Goal: Task Accomplishment & Management: Complete application form

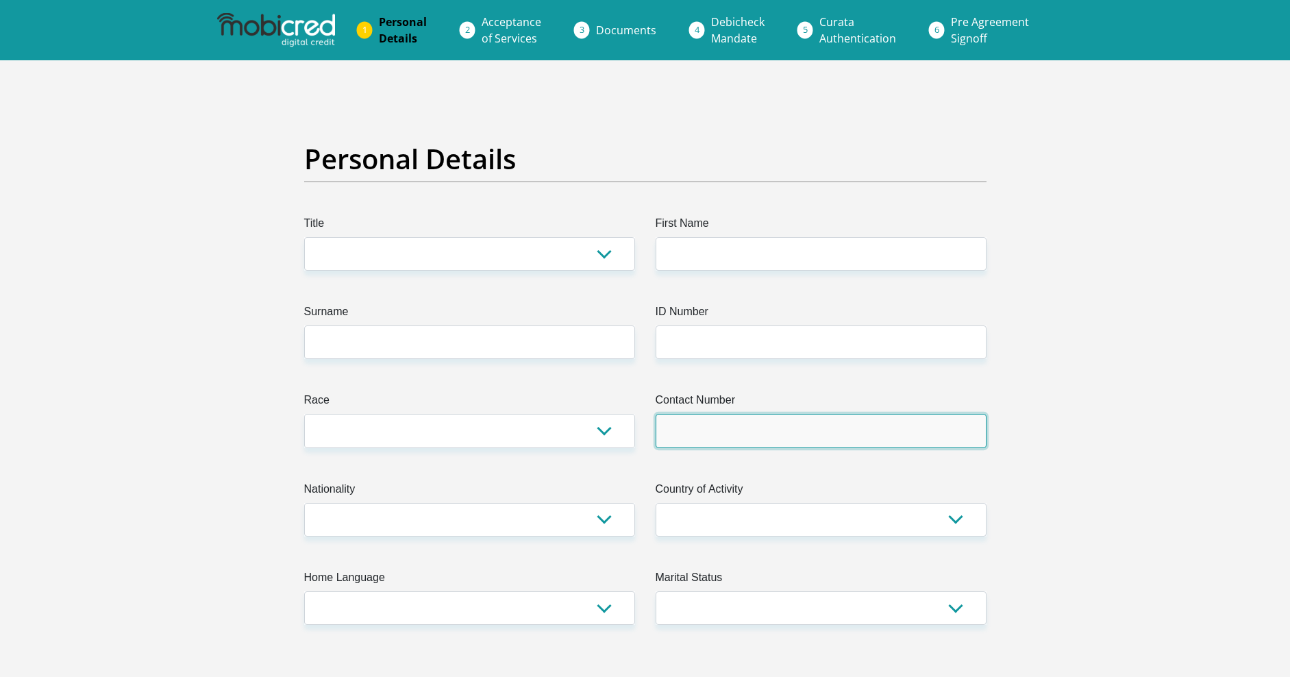
click at [807, 445] on input "Contact Number" at bounding box center [820, 431] width 331 height 34
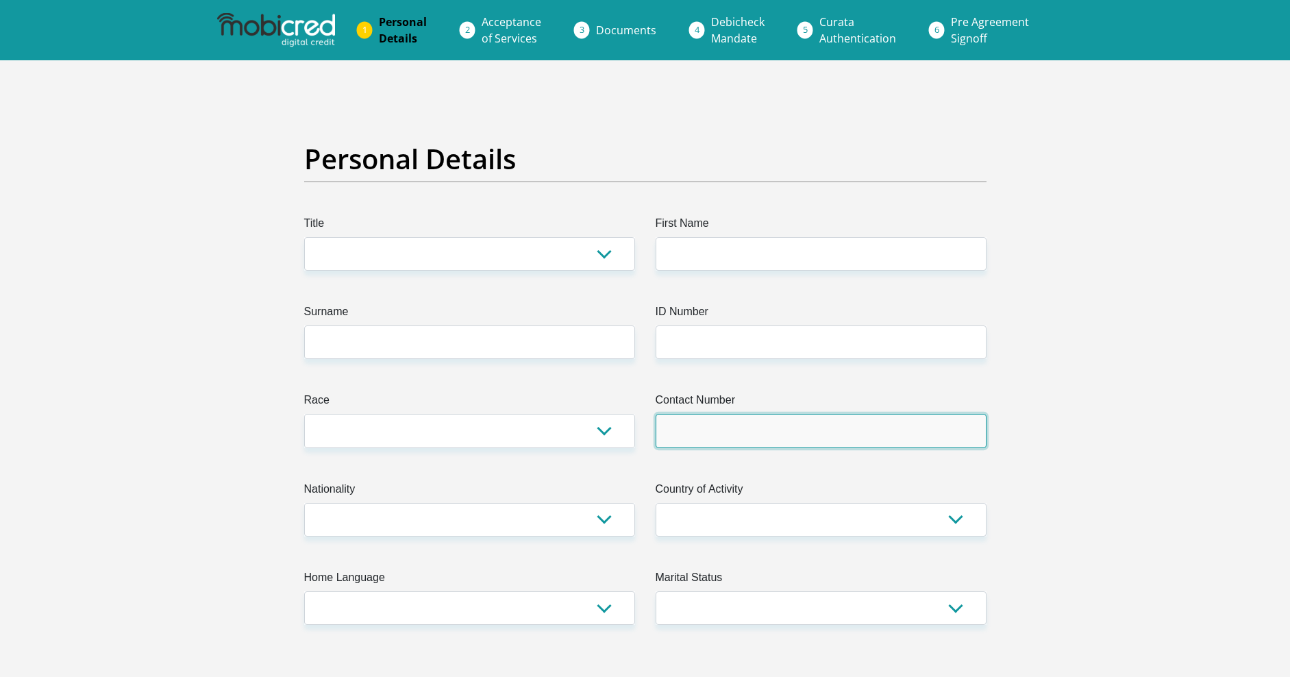
click at [808, 444] on input "Contact Number" at bounding box center [820, 431] width 331 height 34
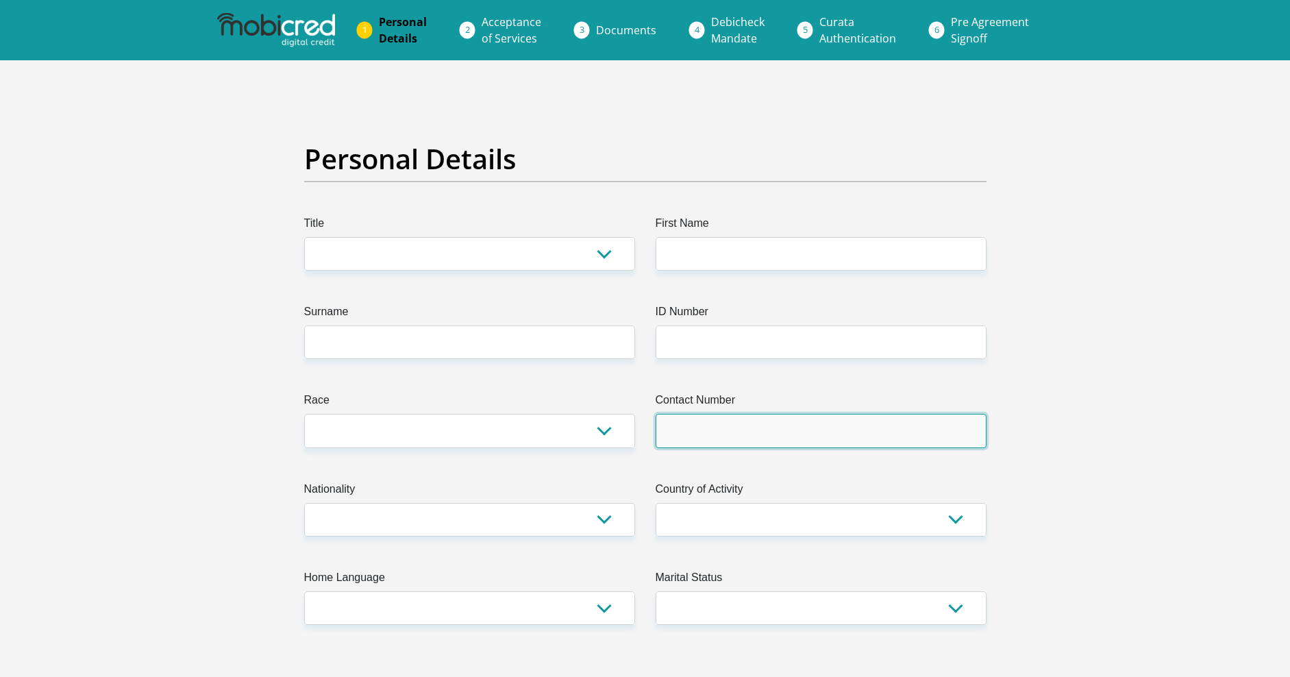
click at [807, 442] on input "Contact Number" at bounding box center [820, 431] width 331 height 34
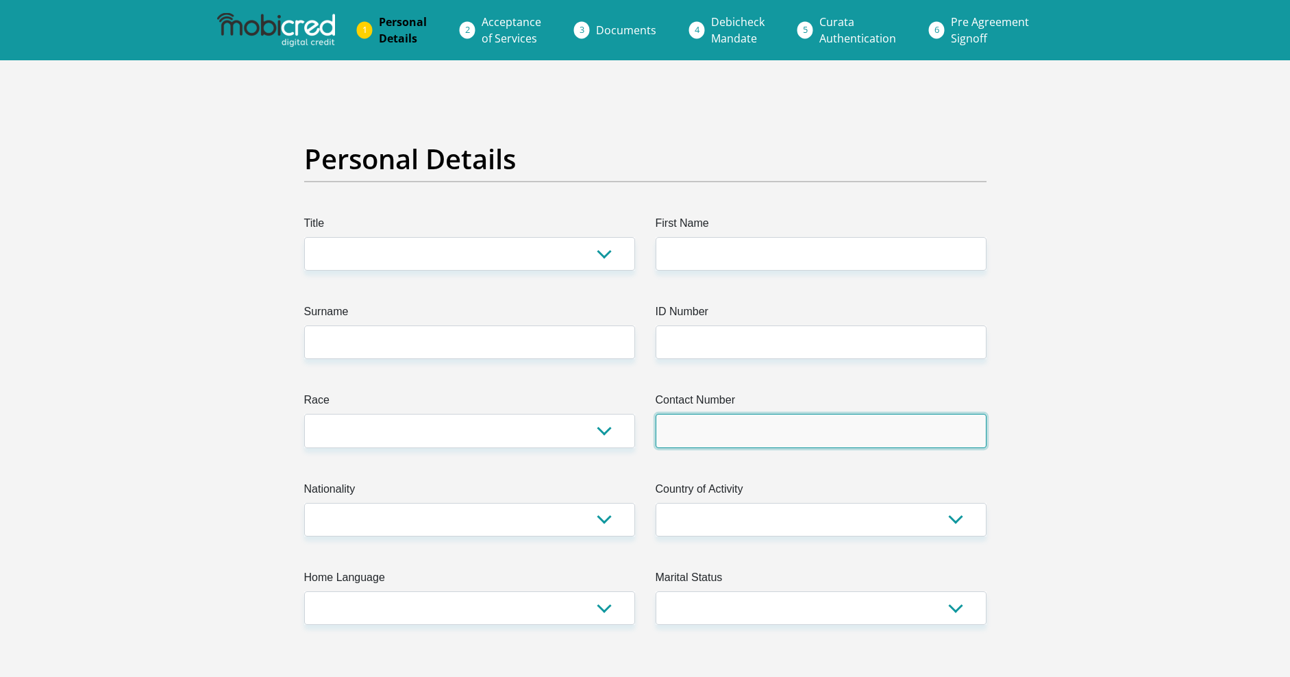
click at [812, 445] on input "Contact Number" at bounding box center [820, 431] width 331 height 34
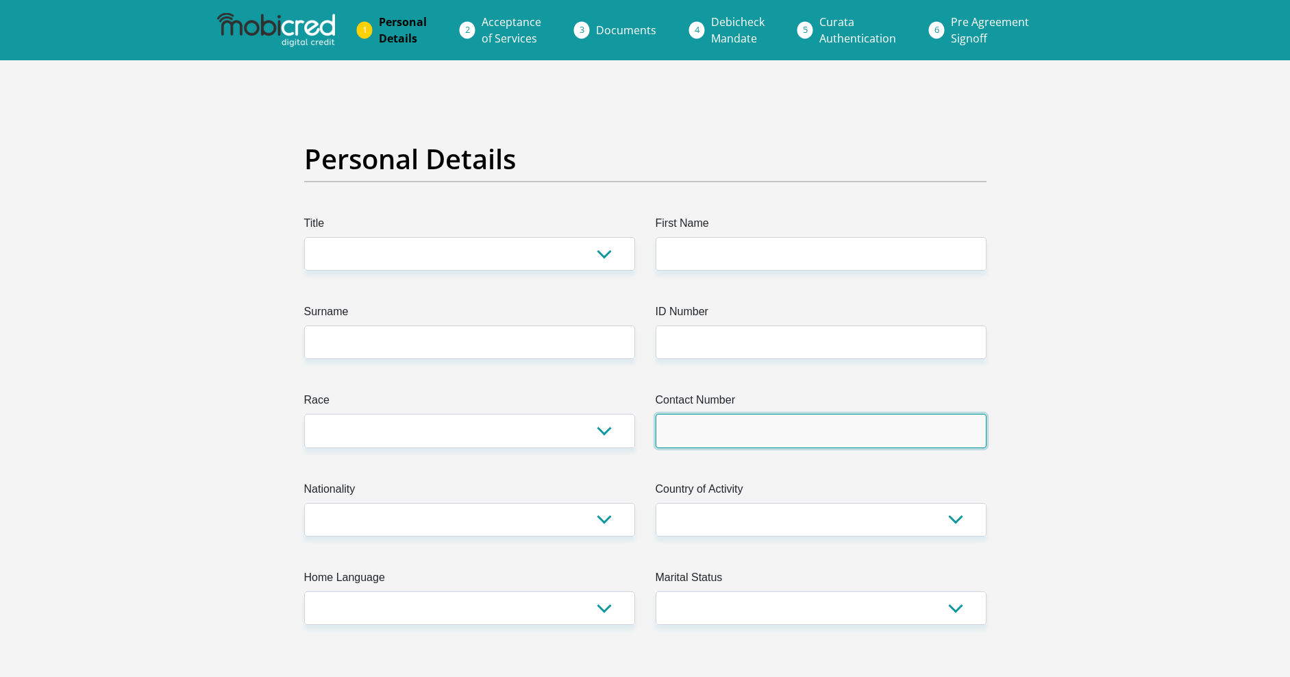
click at [814, 445] on input "Contact Number" at bounding box center [820, 431] width 331 height 34
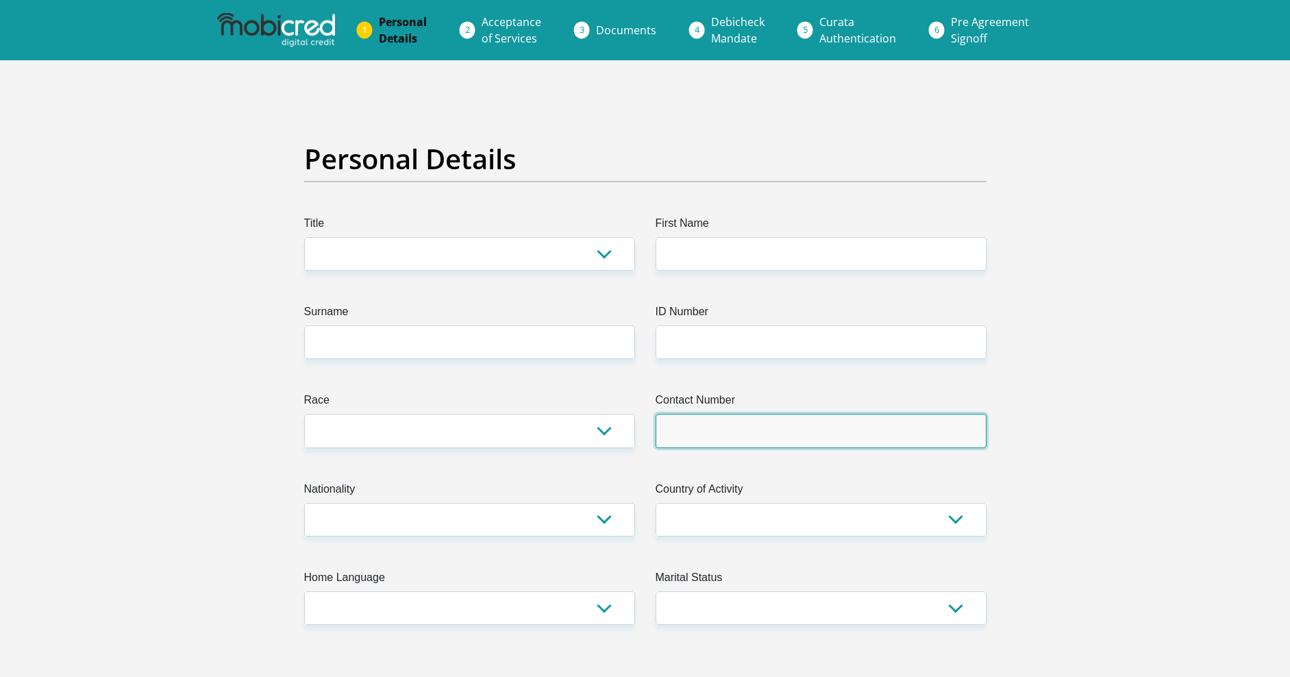
click at [813, 442] on input "Contact Number" at bounding box center [820, 431] width 331 height 34
